Goal: Use online tool/utility: Use online tool/utility

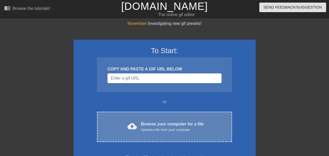
click at [158, 125] on div "Browse your computer for a file Upload a file from your computer" at bounding box center [172, 126] width 63 height 11
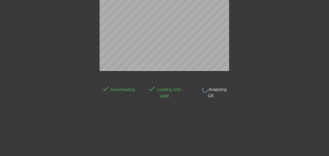
scroll to position [13, 0]
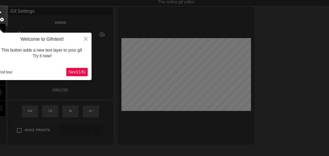
click at [86, 40] on icon "Close" at bounding box center [86, 39] width 4 height 4
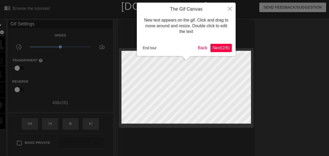
click at [148, 47] on button "End tour" at bounding box center [150, 48] width 18 height 8
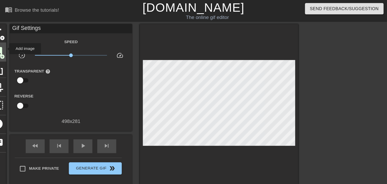
scroll to position [4, 0]
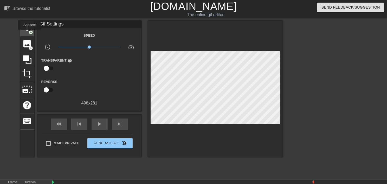
click at [29, 34] on div "title add_circle" at bounding box center [27, 29] width 14 height 16
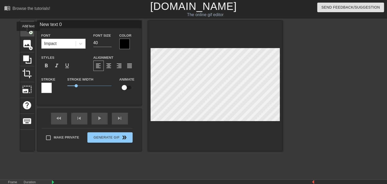
scroll to position [0, 0]
click at [126, 44] on div at bounding box center [124, 44] width 10 height 10
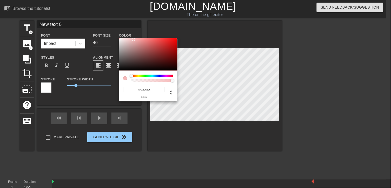
type input "#FFFFFF"
drag, startPoint x: 133, startPoint y: 48, endPoint x: 101, endPoint y: 11, distance: 48.7
click at [101, 11] on div "#FFFFFF hex" at bounding box center [195, 94] width 391 height 188
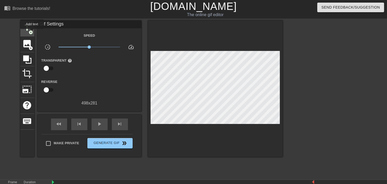
click at [31, 30] on span "add_circle" at bounding box center [31, 32] width 4 height 4
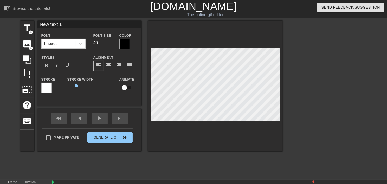
type input "New 1"
type textarea "New 1"
type input "New 1"
type textarea "New 1"
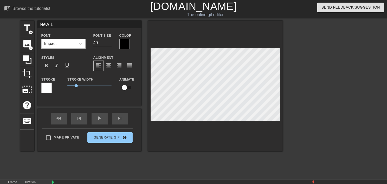
type input "Ne 1"
type textarea "Ne 1"
type input "N 1"
type textarea "N 1"
type input "1"
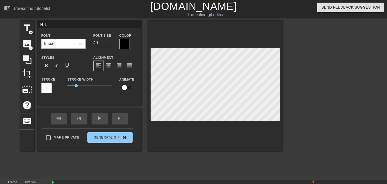
type textarea "1"
type input "I 1"
type textarea "I 1"
type input "1"
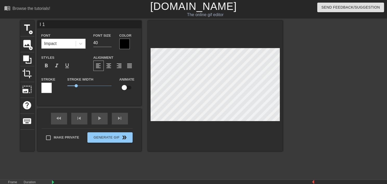
type textarea "1"
type input "I 1"
type textarea "I 1"
type input "1"
type textarea "1"
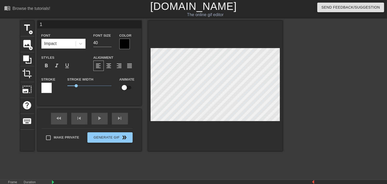
type input "L 1"
type textarea "L 1"
type input "LI 1"
type textarea "LI 1"
type input "LIF 1"
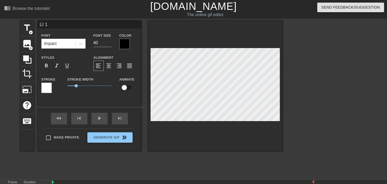
type textarea "LIF 1"
type input "LIFE 1"
type textarea "LIFE 1"
type input "LIFE 1"
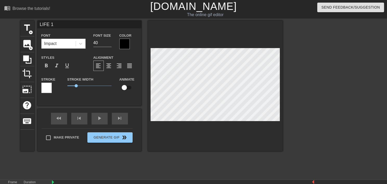
type textarea "LIFE 1"
type input "LIFE W 1"
type textarea "LIFE W 1"
type input "LIFE WI 1"
type textarea "LIFE WI 1"
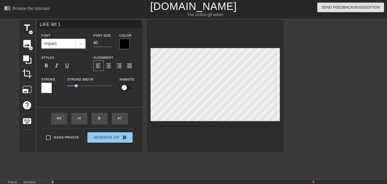
type input "LIFE WIT 1"
type textarea "LIFE WIT 1"
type input "LIFE WITH 1"
type textarea "LIFE WITH 1"
type input "LIFE WITHO 1"
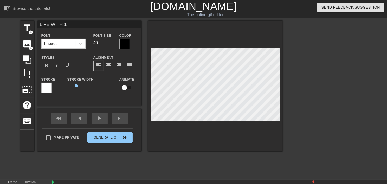
type textarea "LIFE WITHO 1"
type input "LIFE WITHOU 1"
type textarea "LIFE WITHOU 1"
type input "LIFE WITHOUT 1"
type textarea "LIFE WITHOUT 1"
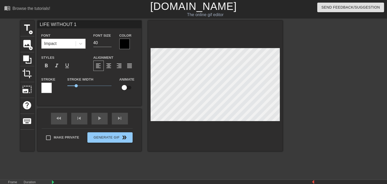
type input "LIFE WITHOUT 1"
type textarea "LIFE WITHOUT 1"
type input "LIFE WITHOUT M 1"
type textarea "LIFE WITHOUT M 1"
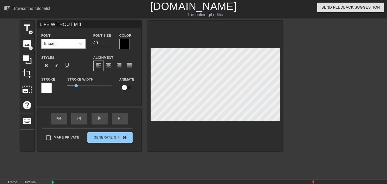
type input "LIFE WITHOUT MS 1"
type textarea "LIFE WITHOUT MS 1"
type input "LIFE WITHOUT M 1"
type textarea "LIFE WITHOUT M 1"
type input "LIFE WITHOUT MU 1"
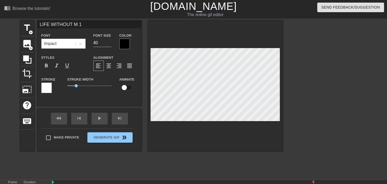
type textarea "LIFE WITHOUT MU 1"
type input "LIFE WITHOUT MUS 1"
type textarea "LIFE WITHOUT MUS 1"
type input "LIFE WITHOUT MUSL 1"
type textarea "LIFE WITHOUT MUSL 1"
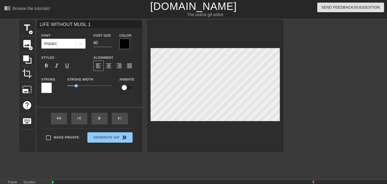
type input "LIFE WITHOUT [DEMOGRAPHIC_DATA] 1"
type textarea "LIFE WITHOUT [DEMOGRAPHIC_DATA] 1"
type input "LIFE WITHOUT [DEMOGRAPHIC_DATA] 1"
type textarea "LIFE WITHOUT [DEMOGRAPHIC_DATA] 1"
type input "LIFE WITHOUT [DEMOGRAPHIC_DATA] 1"
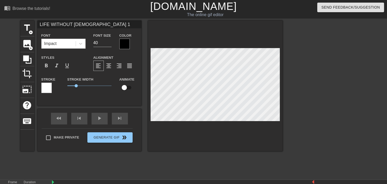
type textarea "LIFE WITHOUT [DEMOGRAPHIC_DATA] 1"
type input "LIFE WITHOUT [DEMOGRAPHIC_DATA] 1"
type textarea "LIFE WITHOUT [DEMOGRAPHIC_DATA] 1"
type input "LIFE WITHOUT [DEMOGRAPHIC_DATA] A 1"
type textarea "LIFE WITHOUT [DEMOGRAPHIC_DATA] A 1"
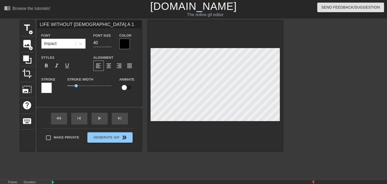
type input "LIFE WITHOUT [DEMOGRAPHIC_DATA] AN 1"
type textarea "LIFE WITHOUT [DEMOGRAPHIC_DATA] AN 1"
type input "LIFE WITHOUT [DEMOGRAPHIC_DATA] ANF 1"
type textarea "LIFE WITHOUT [DEMOGRAPHIC_DATA] ANF 1"
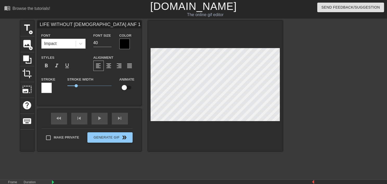
type input "LIFE WITHOUT [DEMOGRAPHIC_DATA] AN 1"
type textarea "LIFE WITHOUT [DEMOGRAPHIC_DATA] AN 1"
type input "LIFE WITHOUT [DEMOGRAPHIC_DATA] AND 1"
type textarea "LIFE WITHOUT [DEMOGRAPHIC_DATA] AND 1"
type input "LIFE WITHOUT [DEMOGRAPHIC_DATA] AND 1"
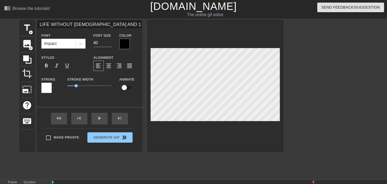
type textarea "LIFE WITHOUT [DEMOGRAPHIC_DATA] AND 1"
type input "LIFE WITHOUT [DEMOGRAPHIC_DATA] AND N 1"
type textarea "LIFE WITHOUT [DEMOGRAPHIC_DATA] AND N 1"
type input "LIFE WITHOUT [DEMOGRAPHIC_DATA] AND NI 1"
type textarea "LIFE WITHOUT [DEMOGRAPHIC_DATA] AND NI 1"
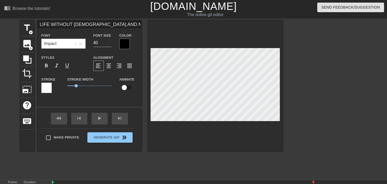
type input "LIFE WITHOUT [DEMOGRAPHIC_DATA] AND NIG 1"
type textarea "LIFE WITHOUT [DEMOGRAPHIC_DATA] AND NIG 1"
type input "LIFE WITHOUT [DEMOGRAPHIC_DATA] AND NIGG 1"
type textarea "LIFE WITHOUT [DEMOGRAPHIC_DATA] AND NIGG 1"
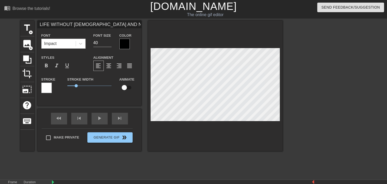
type input "LIFE WITHOUT [DEMOGRAPHIC_DATA] AND NIGGA 1"
type textarea "LIFE WITHOUT [DEMOGRAPHIC_DATA] AND NIGGA 1"
type input "LIFE WITHOUT [DEMOGRAPHIC_DATA] AND NIGGAS 1"
type textarea "LIFE WITHOUT [DEMOGRAPHIC_DATA] AND NIGGAS 1"
click at [129, 25] on input "LIFE WITHOUT [DEMOGRAPHIC_DATA] AND NIGGAS 1" at bounding box center [89, 25] width 104 height 8
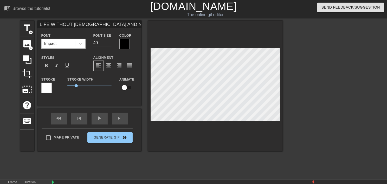
type input "LIFE WITHOUT [DEMOGRAPHIC_DATA] AND NIGGAS"
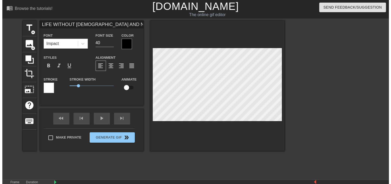
scroll to position [1, 1]
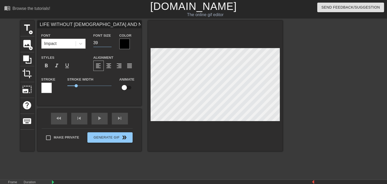
click at [109, 47] on input "39" at bounding box center [102, 43] width 18 height 8
click at [109, 47] on input "38" at bounding box center [102, 43] width 18 height 8
click at [109, 47] on input "37" at bounding box center [102, 43] width 18 height 8
click at [109, 47] on input "36" at bounding box center [102, 43] width 18 height 8
click at [109, 47] on input "35" at bounding box center [102, 43] width 18 height 8
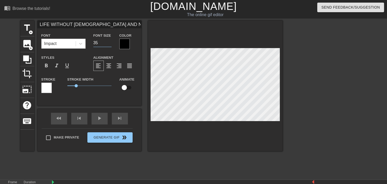
type input "34"
click at [109, 47] on input "34" at bounding box center [102, 43] width 18 height 8
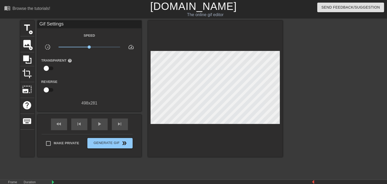
click at [138, 156] on div "title add_circle image add_circle crop photo_size_select_large help keyboard Gi…" at bounding box center [151, 99] width 262 height 156
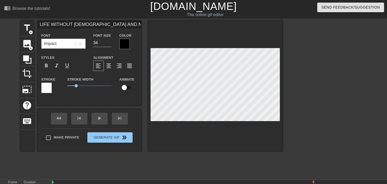
click at [126, 90] on input "checkbox" at bounding box center [124, 88] width 30 height 10
checkbox input "true"
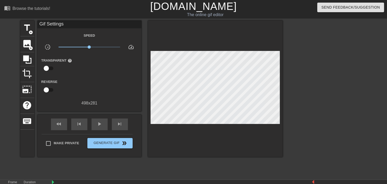
click at [165, 135] on div at bounding box center [215, 89] width 135 height 136
click at [103, 123] on div "play_arrow" at bounding box center [99, 124] width 16 height 12
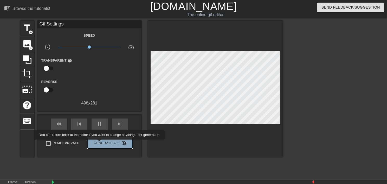
click at [104, 143] on span "Generate Gif double_arrow" at bounding box center [109, 143] width 41 height 6
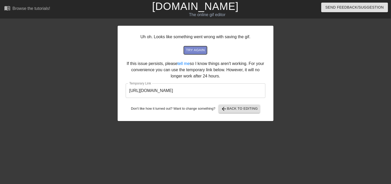
click at [201, 50] on span "try again" at bounding box center [195, 50] width 19 height 6
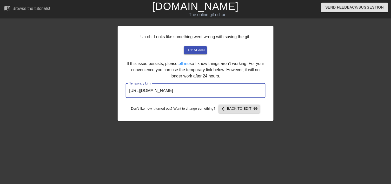
drag, startPoint x: 243, startPoint y: 88, endPoint x: 113, endPoint y: 88, distance: 129.9
click at [113, 88] on div "Uh oh. Looks like something went wrong with saving the gif. try again If this i…" at bounding box center [195, 99] width 391 height 156
